Goal: Task Accomplishment & Management: Use online tool/utility

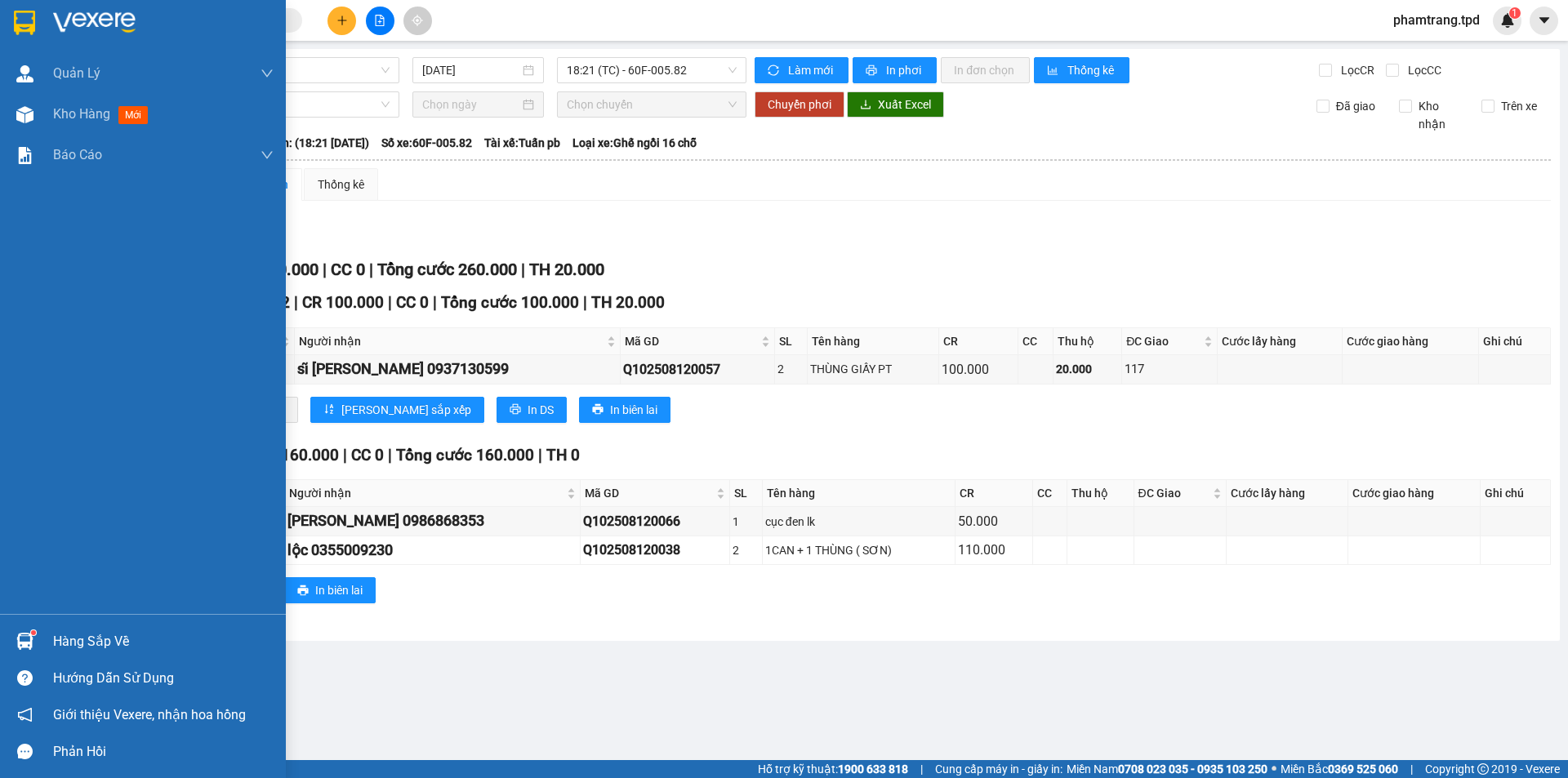
click at [62, 635] on div "Hàng sắp về" at bounding box center [163, 642] width 221 height 24
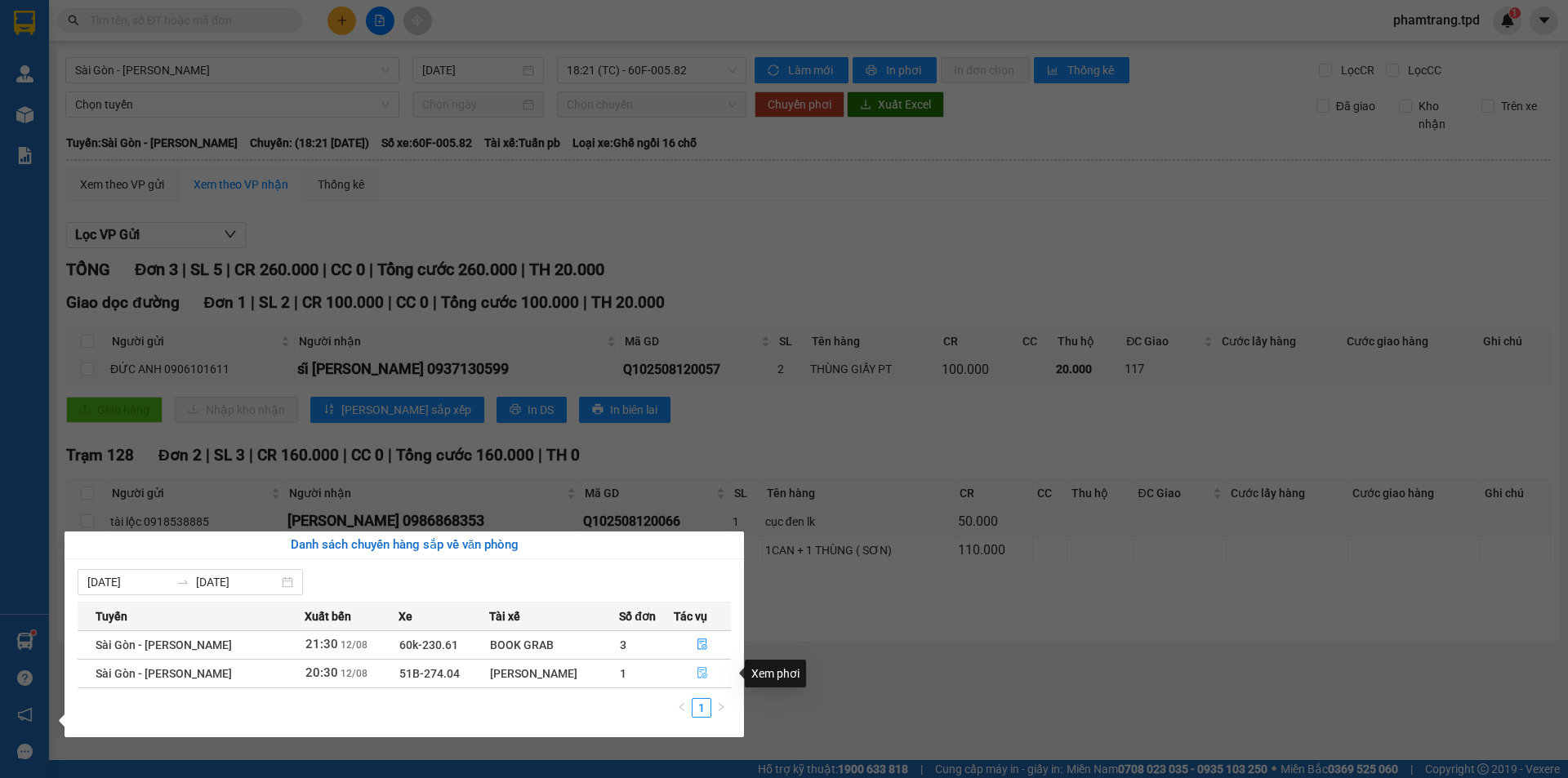
click at [697, 675] on icon "file-done" at bounding box center [702, 672] width 11 height 11
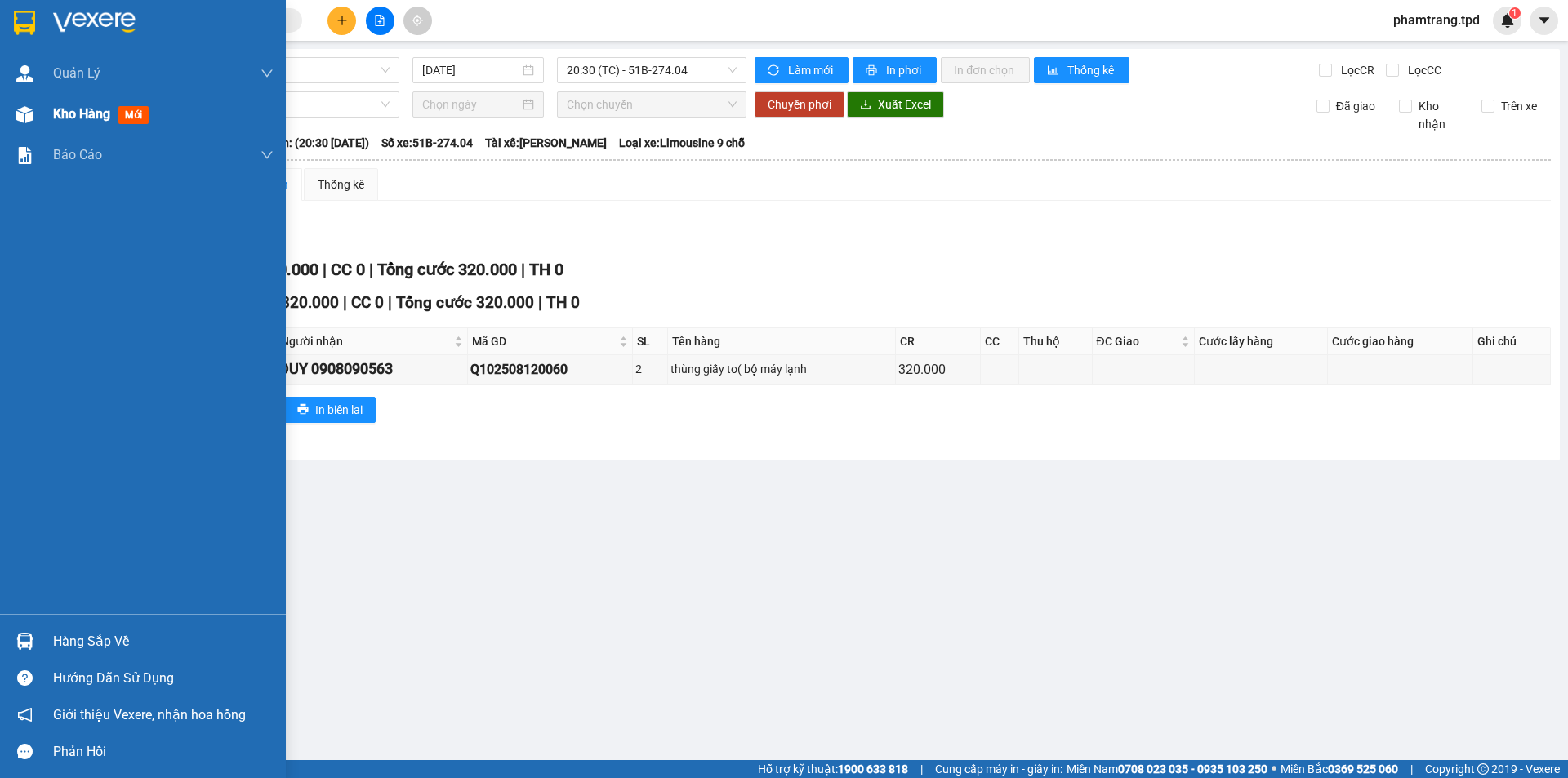
click at [77, 113] on span "Kho hàng" at bounding box center [81, 114] width 57 height 16
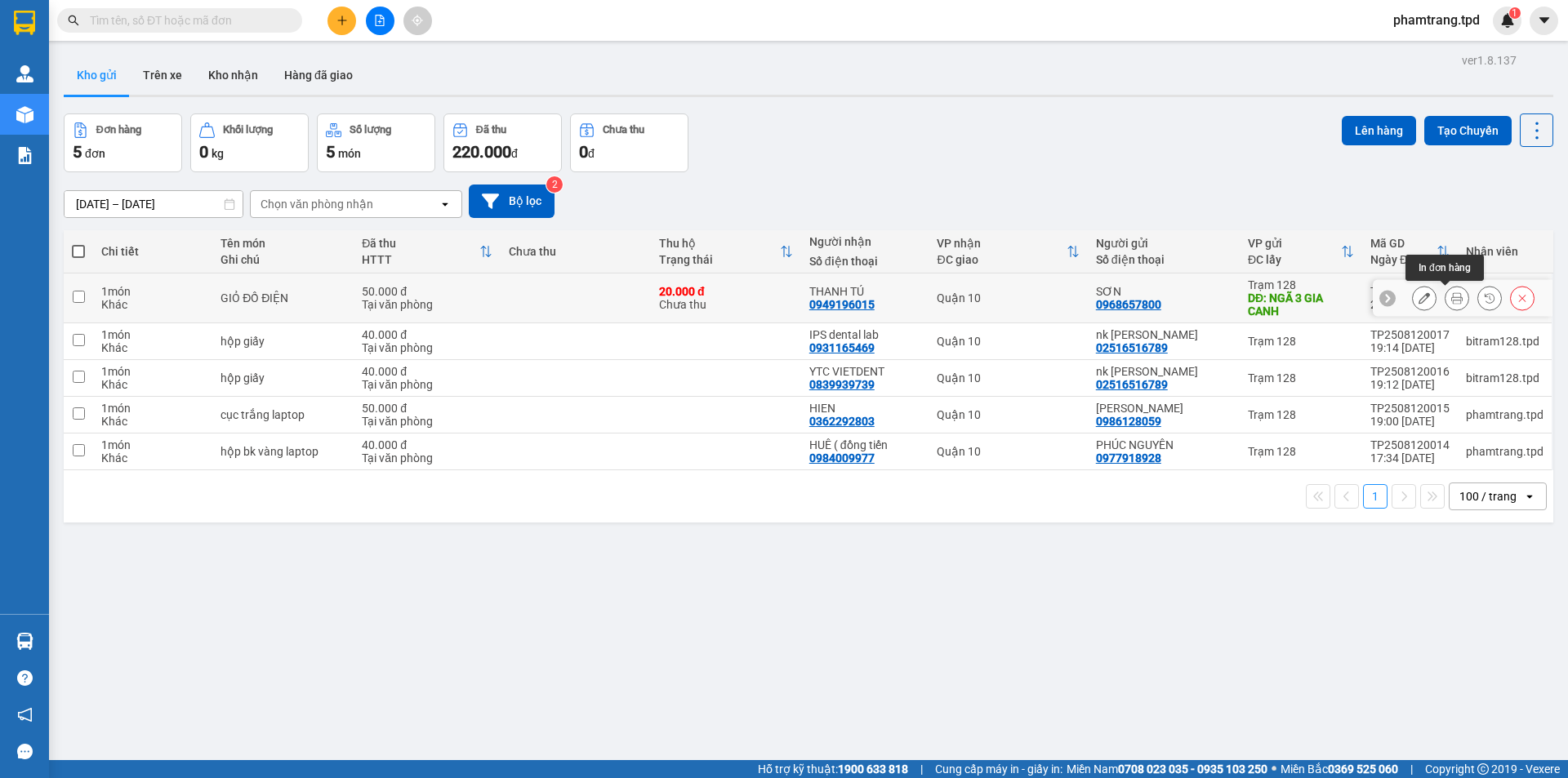
click at [1451, 299] on icon at bounding box center [1456, 298] width 11 height 11
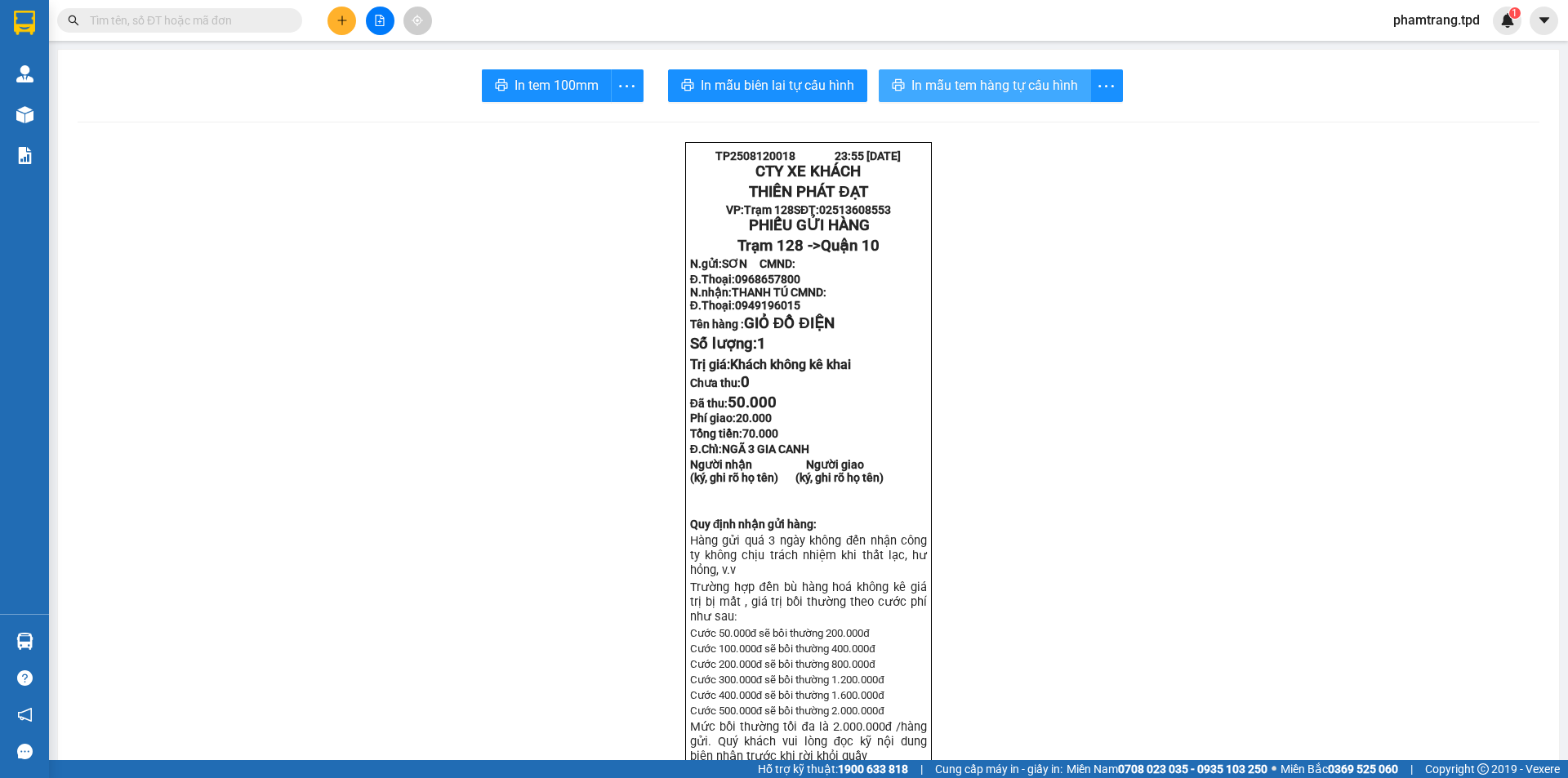
click at [980, 94] on span "In mẫu tem hàng tự cấu hình" at bounding box center [994, 85] width 167 height 20
click at [588, 91] on span "In tem 100mm" at bounding box center [556, 85] width 84 height 20
